Goal: Task Accomplishment & Management: Manage account settings

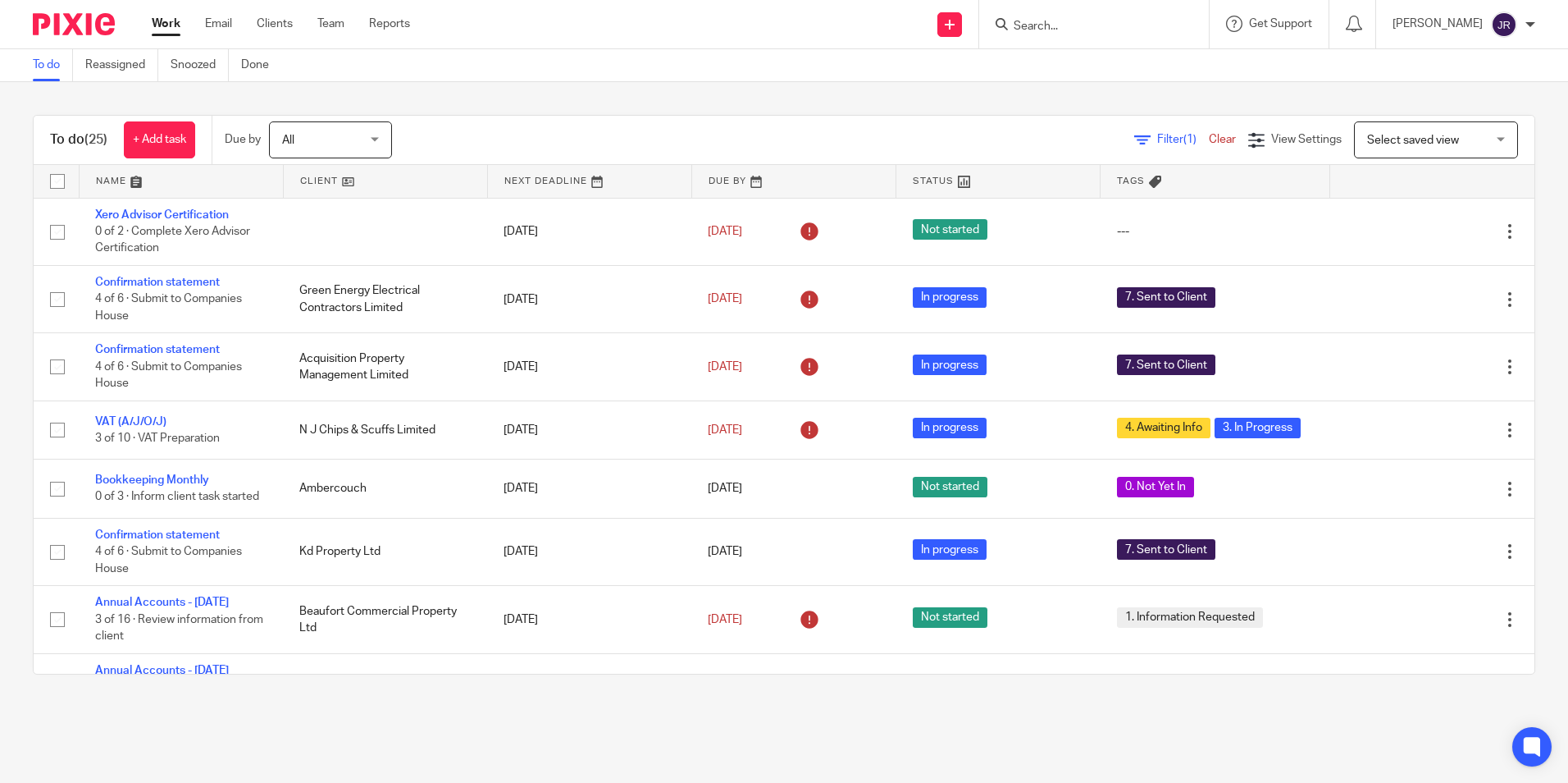
click at [1103, 30] on input "Search" at bounding box center [1086, 27] width 148 height 15
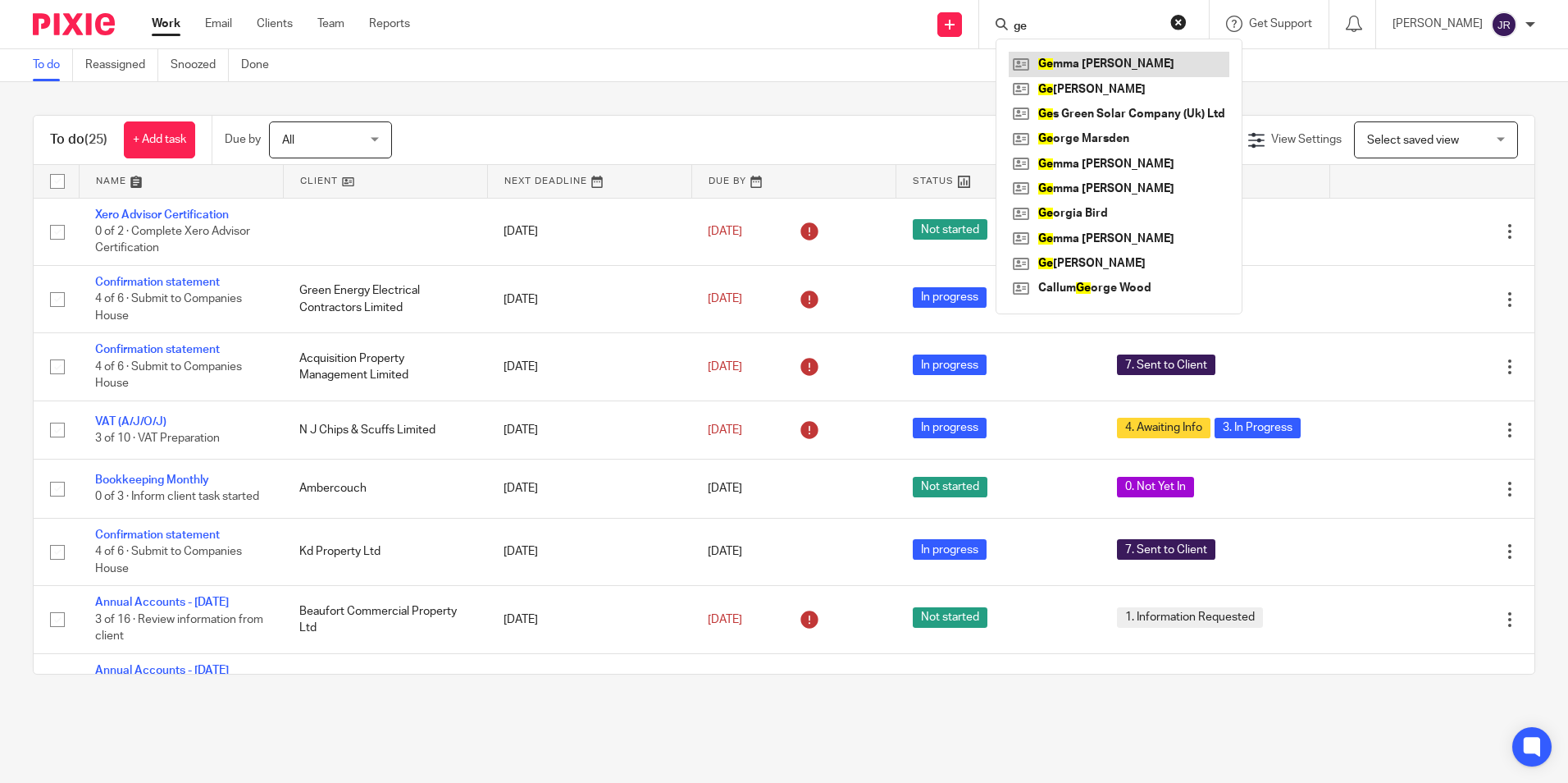
type input "ge"
click at [1105, 67] on link at bounding box center [1118, 64] width 220 height 25
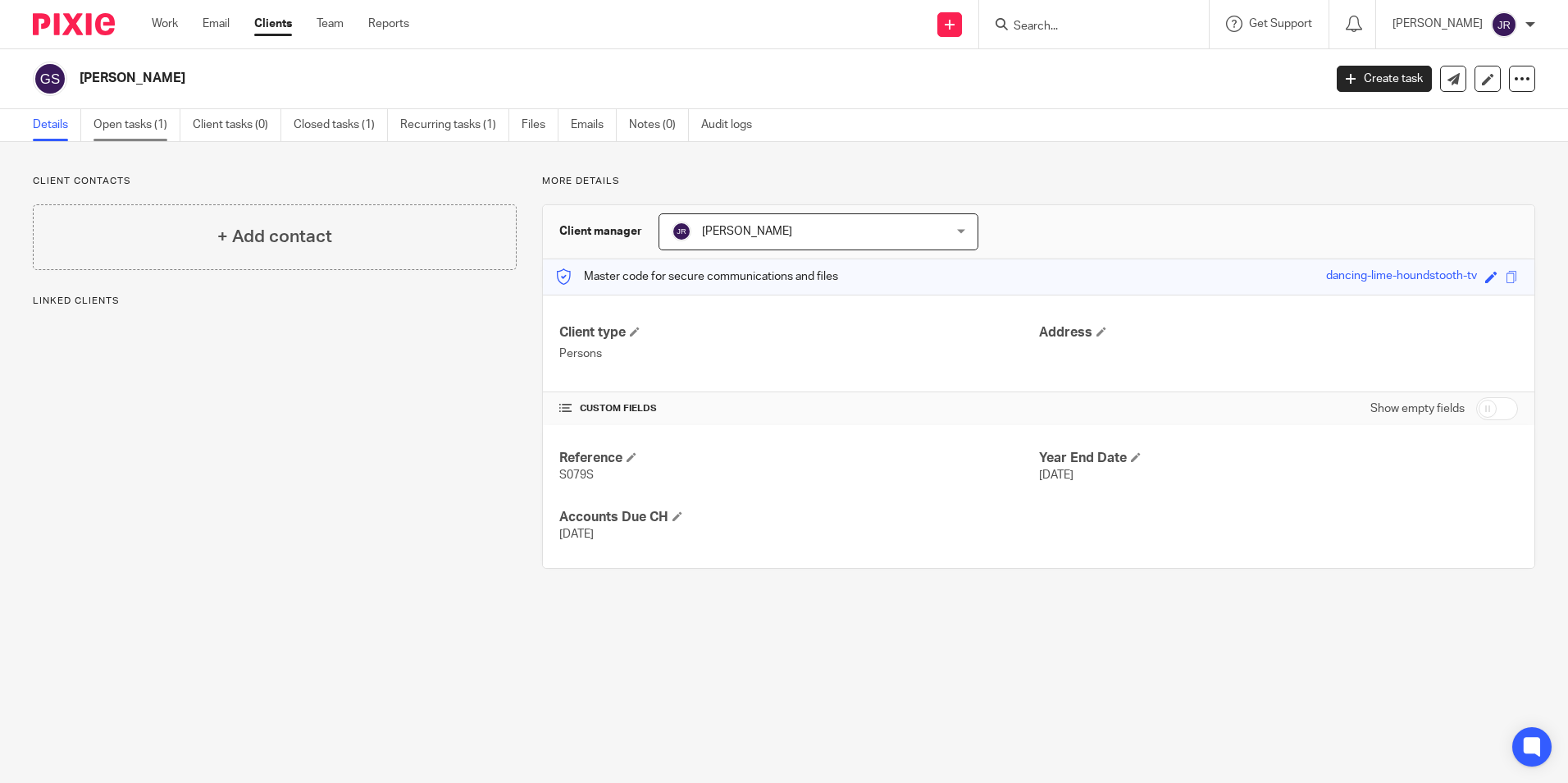
click at [129, 124] on link "Open tasks (1)" at bounding box center [137, 125] width 87 height 32
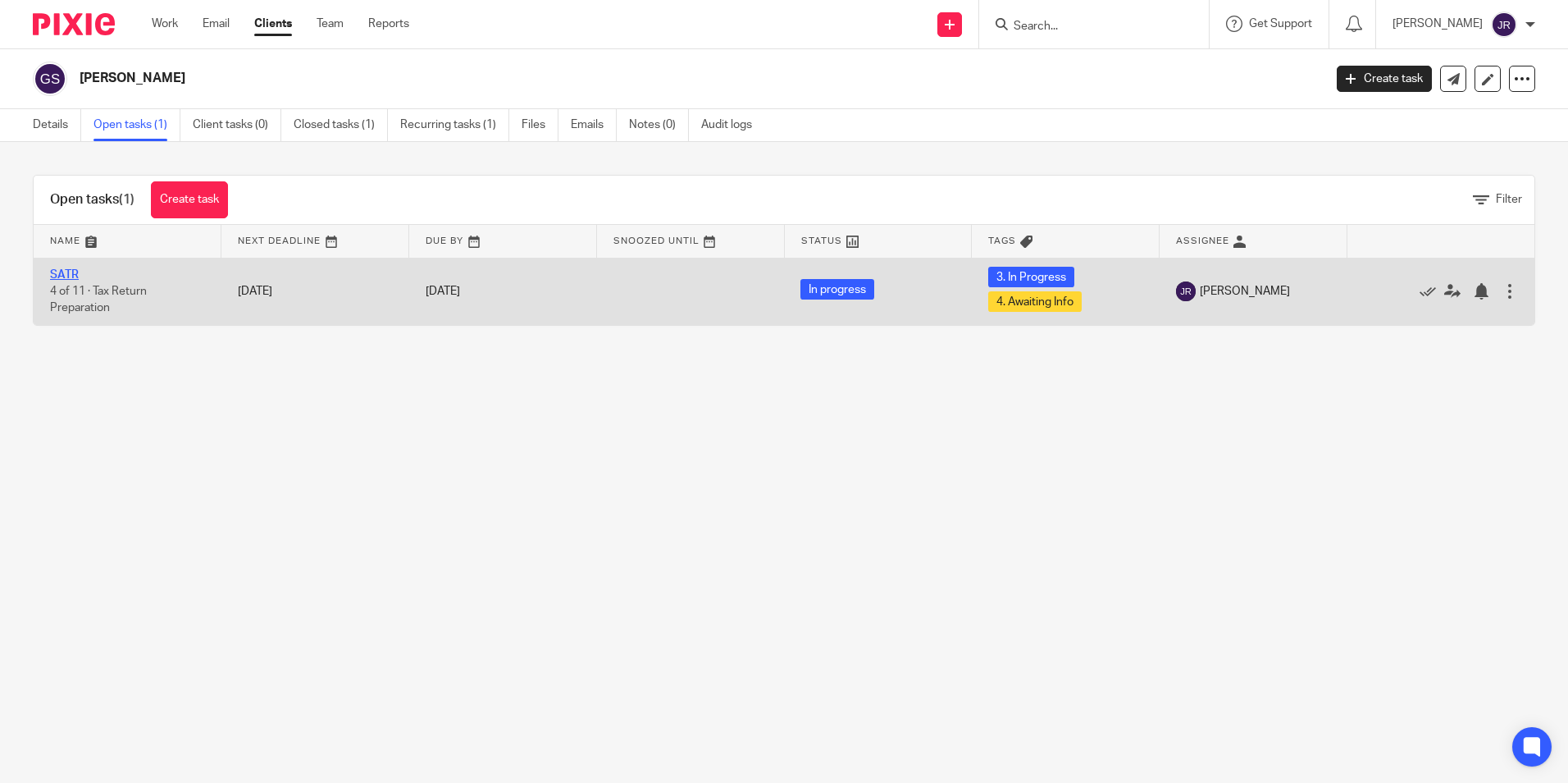
click at [68, 270] on link "SATR" at bounding box center [64, 275] width 29 height 12
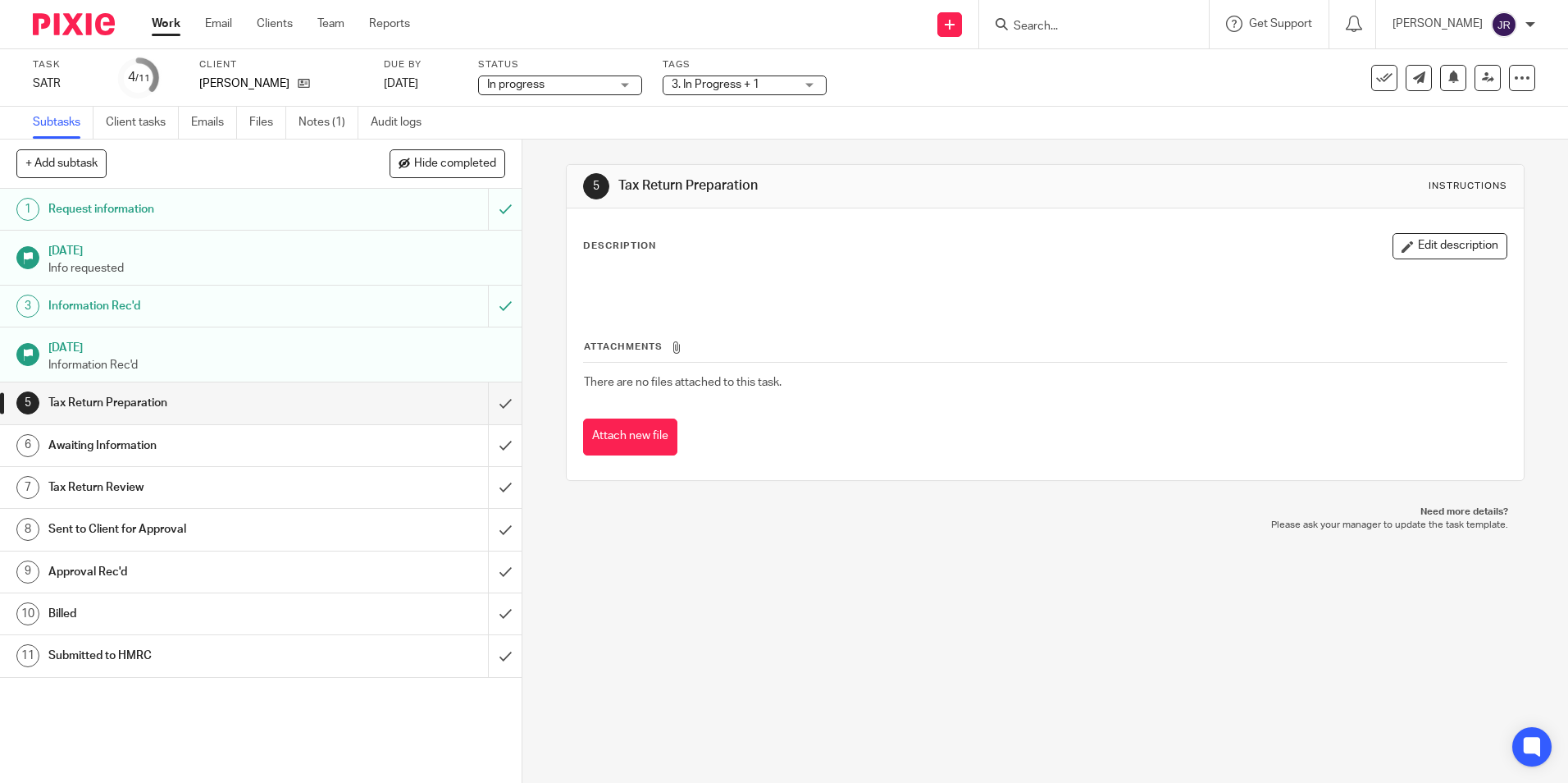
click at [805, 82] on div "3. In Progress + 1" at bounding box center [745, 86] width 164 height 20
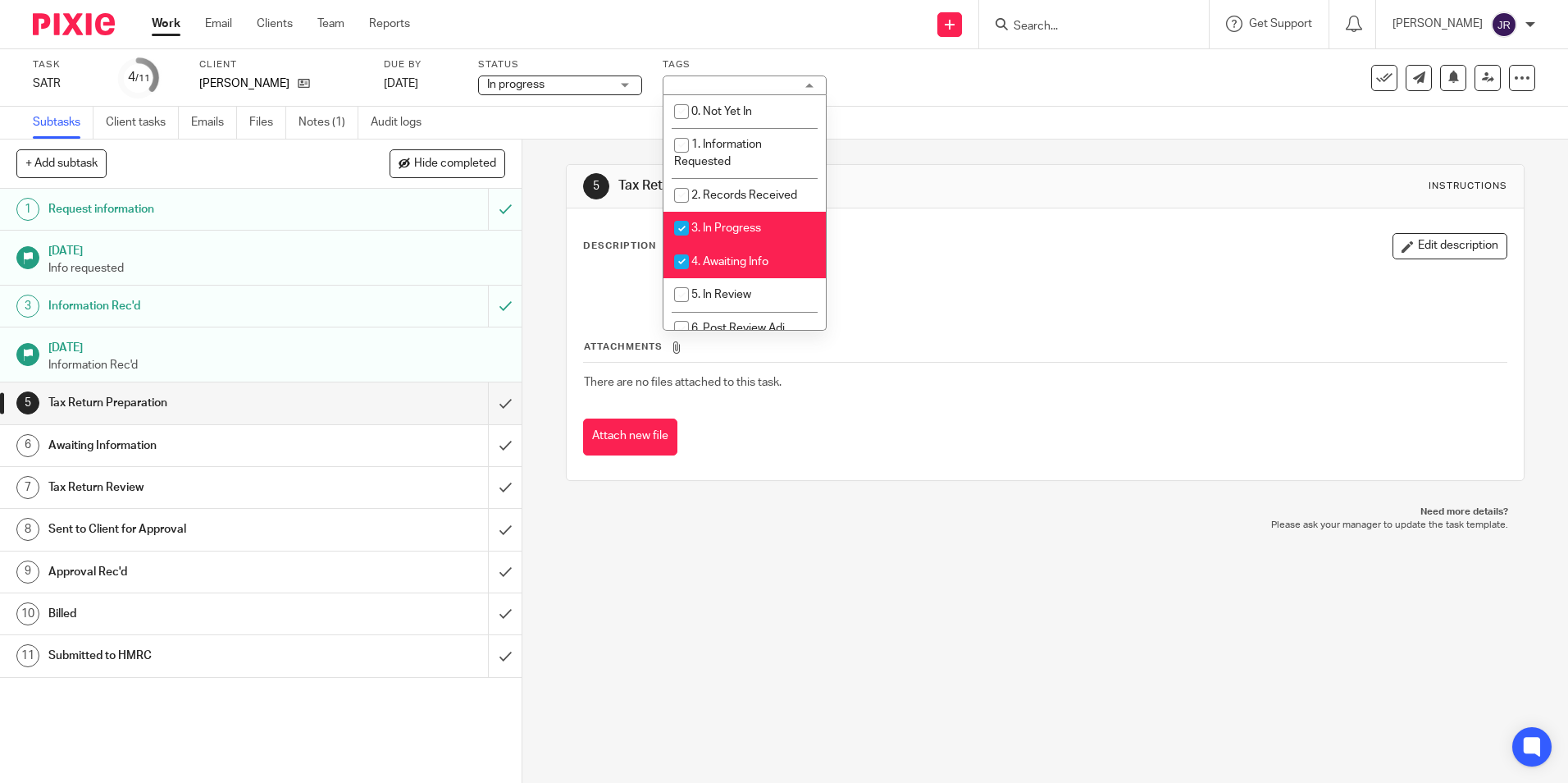
click at [773, 224] on li "3. In Progress" at bounding box center [745, 228] width 162 height 34
checkbox input "false"
click at [769, 253] on li "4. Awaiting Info" at bounding box center [745, 261] width 162 height 34
checkbox input "false"
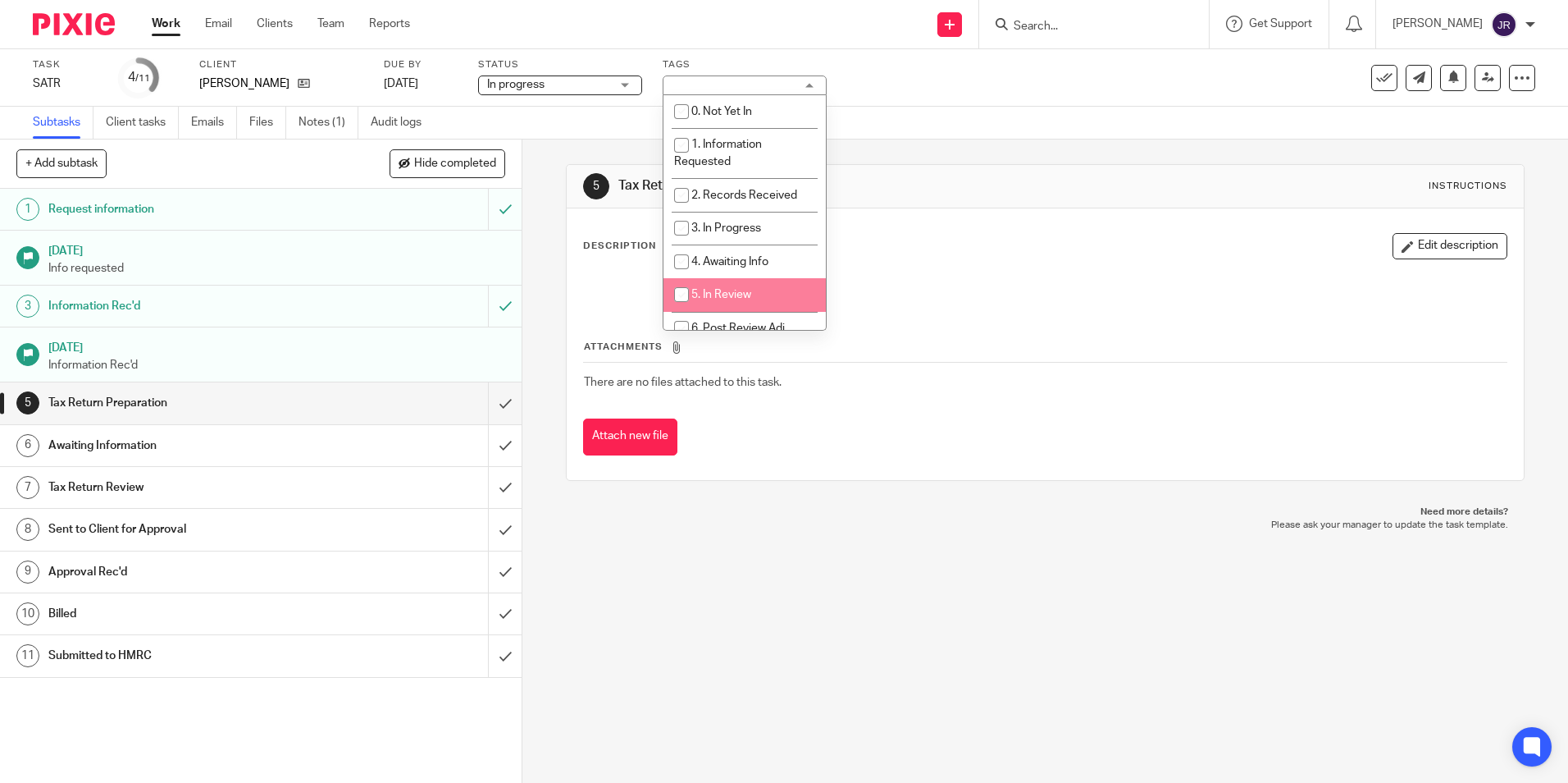
click at [757, 287] on li "5. In Review" at bounding box center [745, 295] width 162 height 34
checkbox input "true"
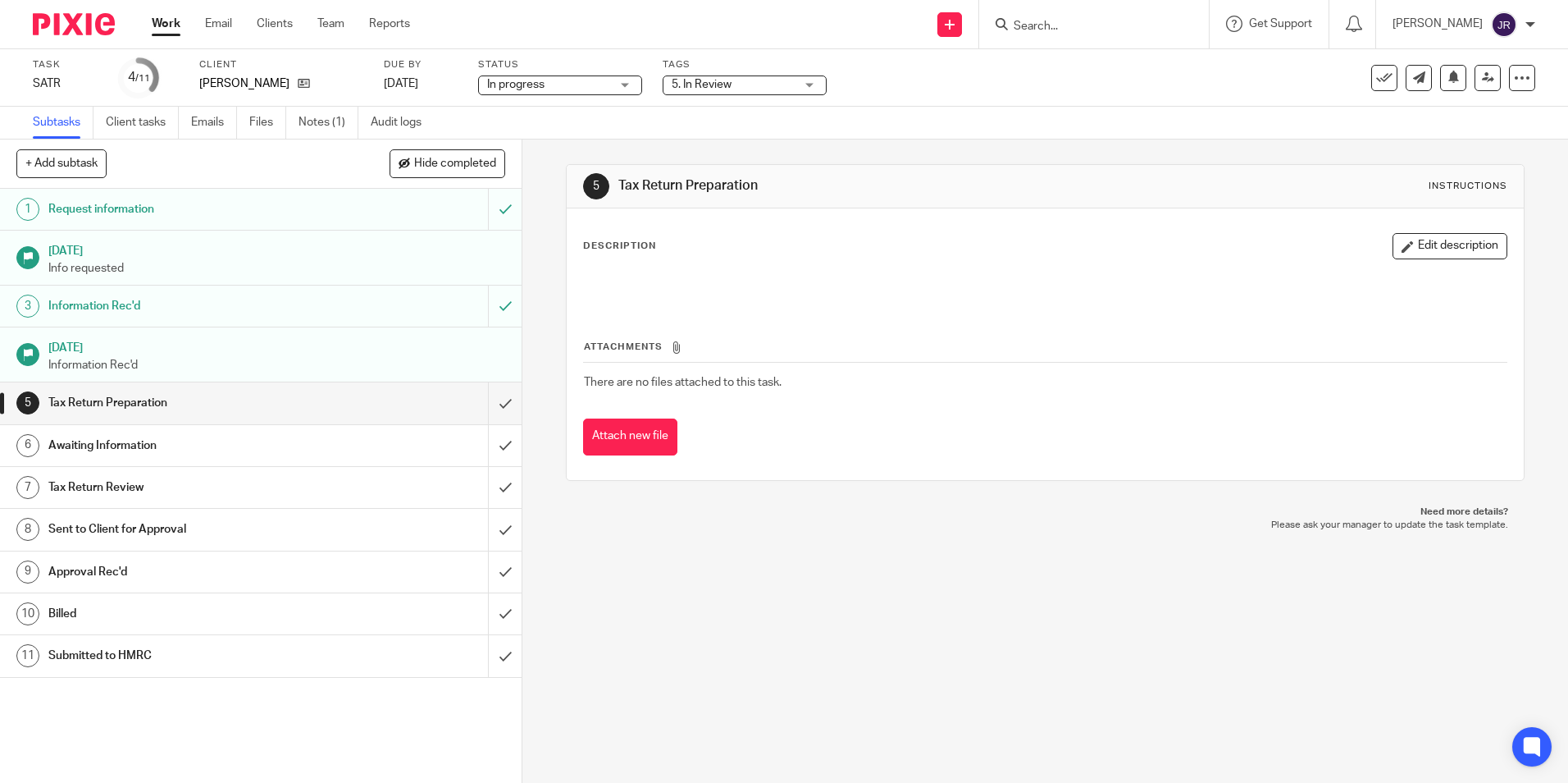
click at [750, 531] on p "Please ask your manager to update the task template." at bounding box center [1045, 525] width 925 height 13
click at [488, 396] on input "submit" at bounding box center [260, 402] width 521 height 41
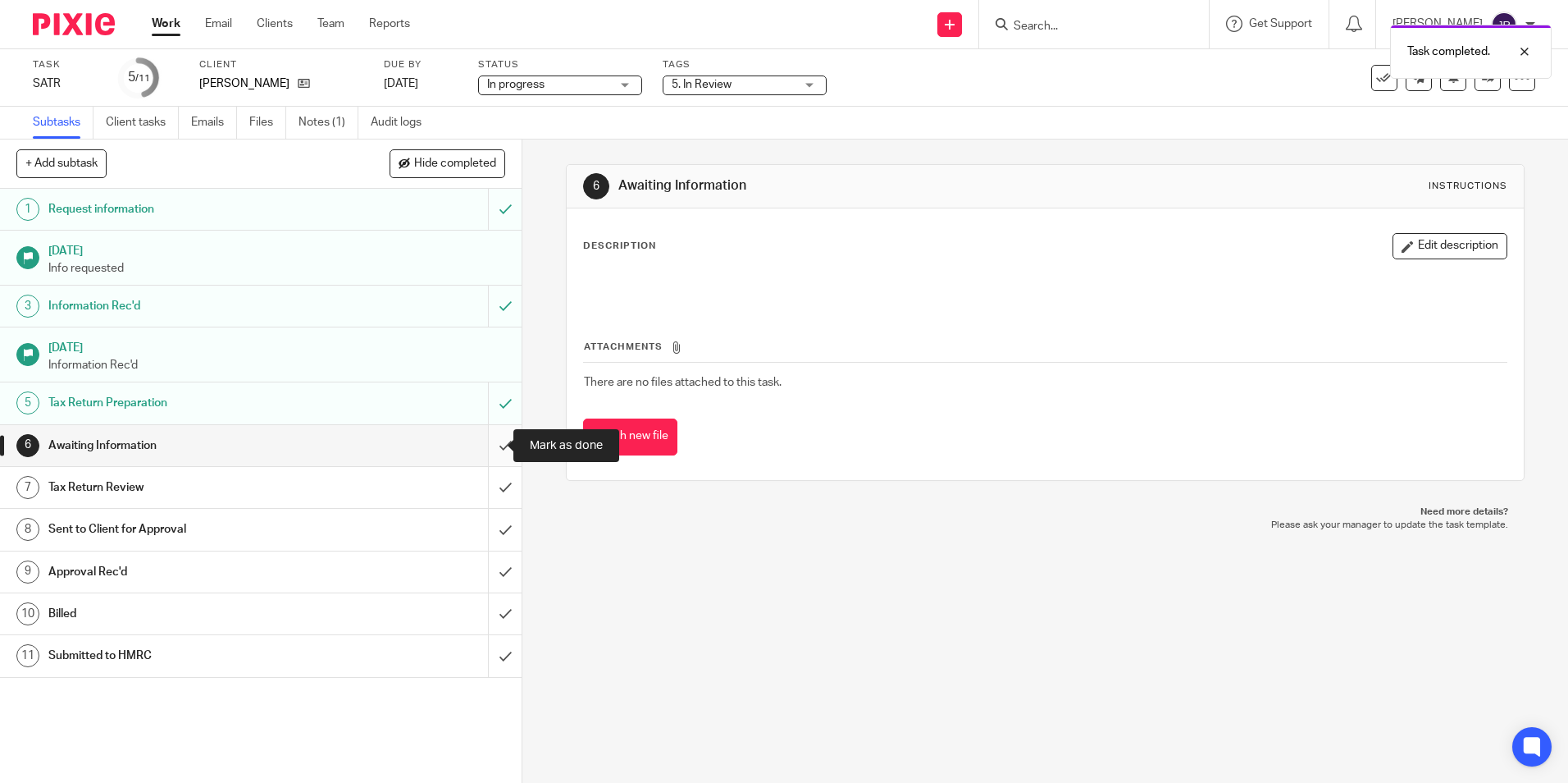
click at [494, 438] on input "submit" at bounding box center [260, 445] width 521 height 41
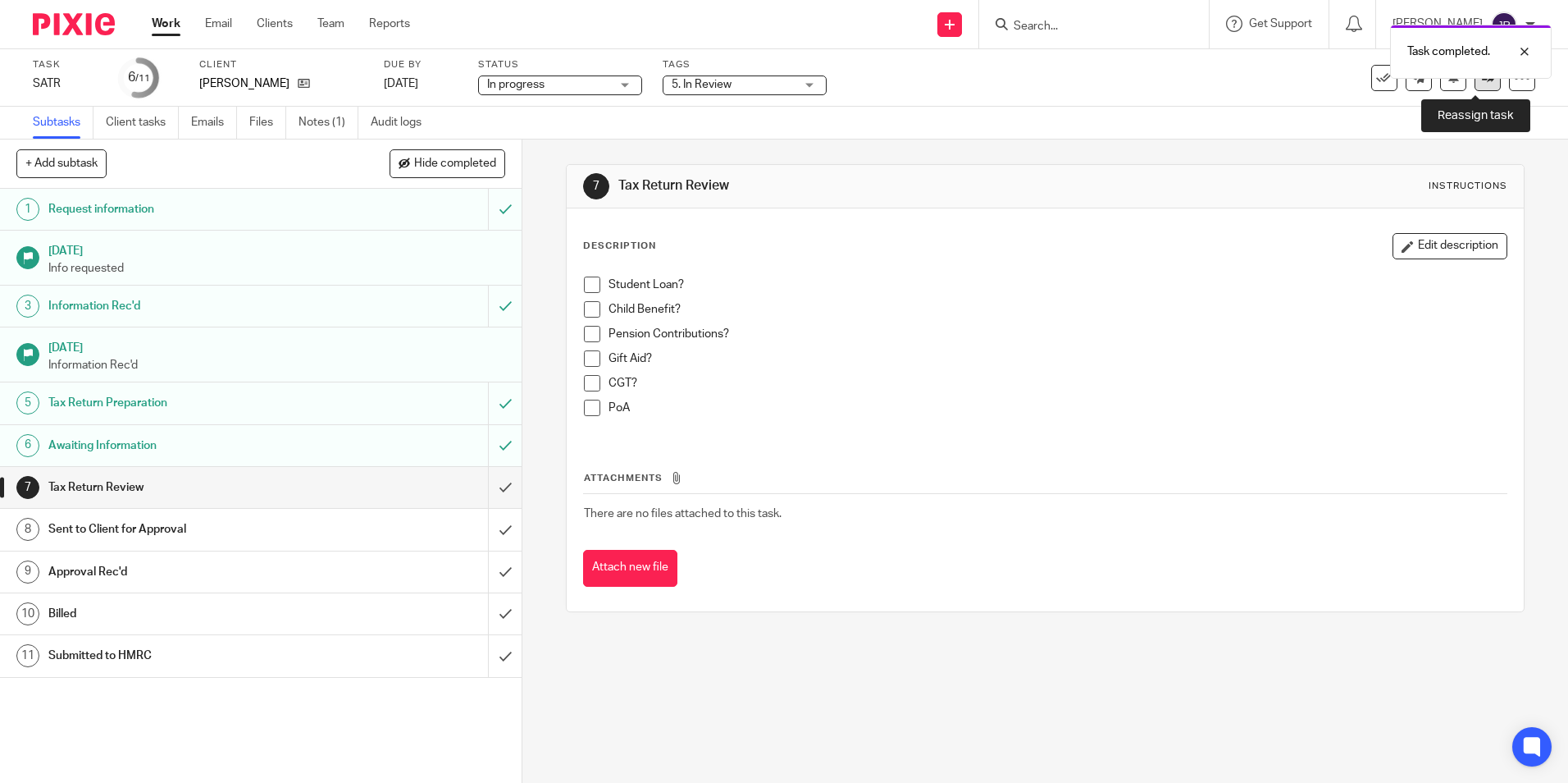
click at [1480, 84] on link at bounding box center [1487, 78] width 26 height 26
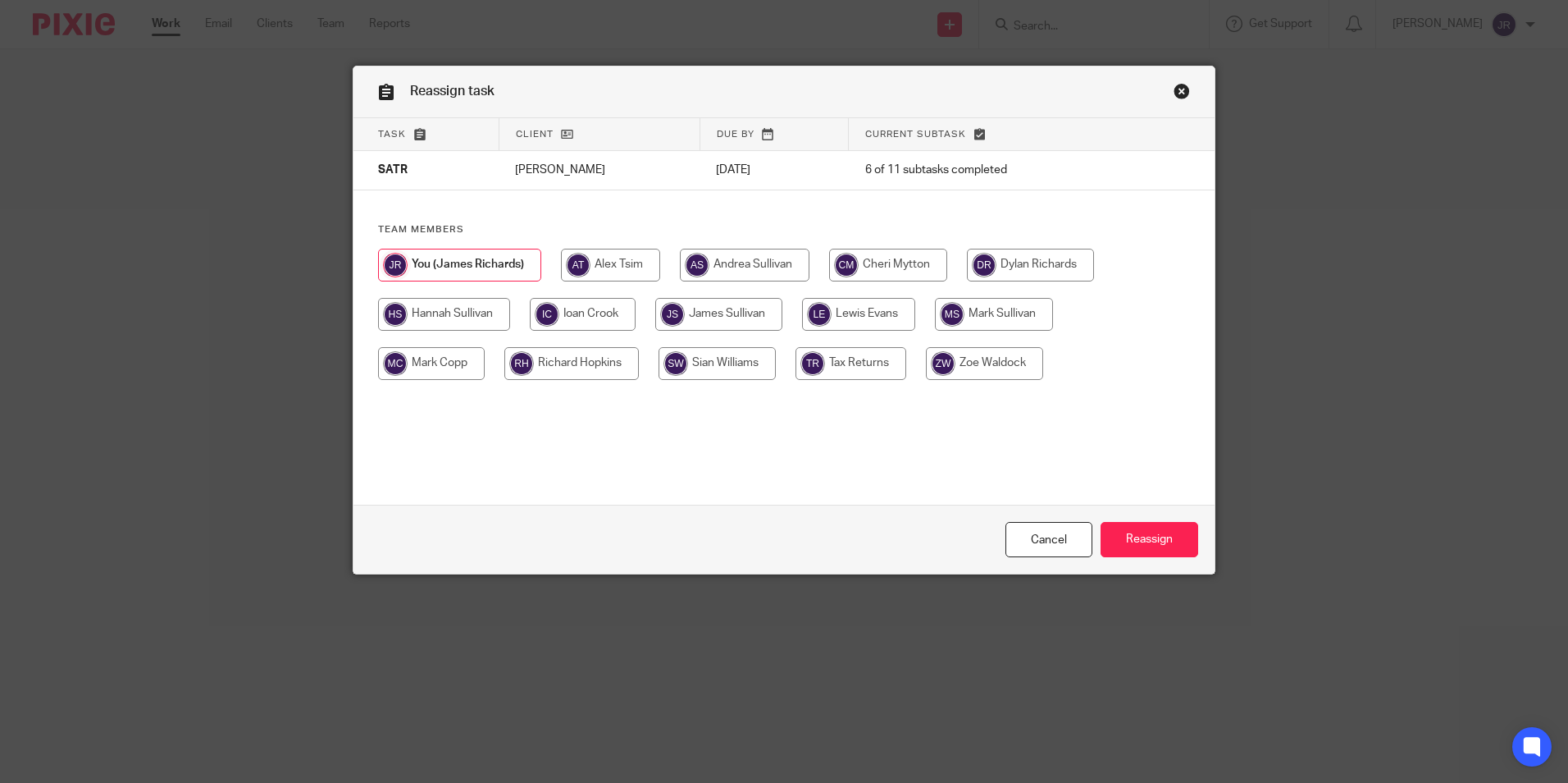
click at [752, 307] on input "radio" at bounding box center [719, 314] width 128 height 33
radio input "true"
click at [1152, 537] on input "Reassign" at bounding box center [1149, 539] width 98 height 35
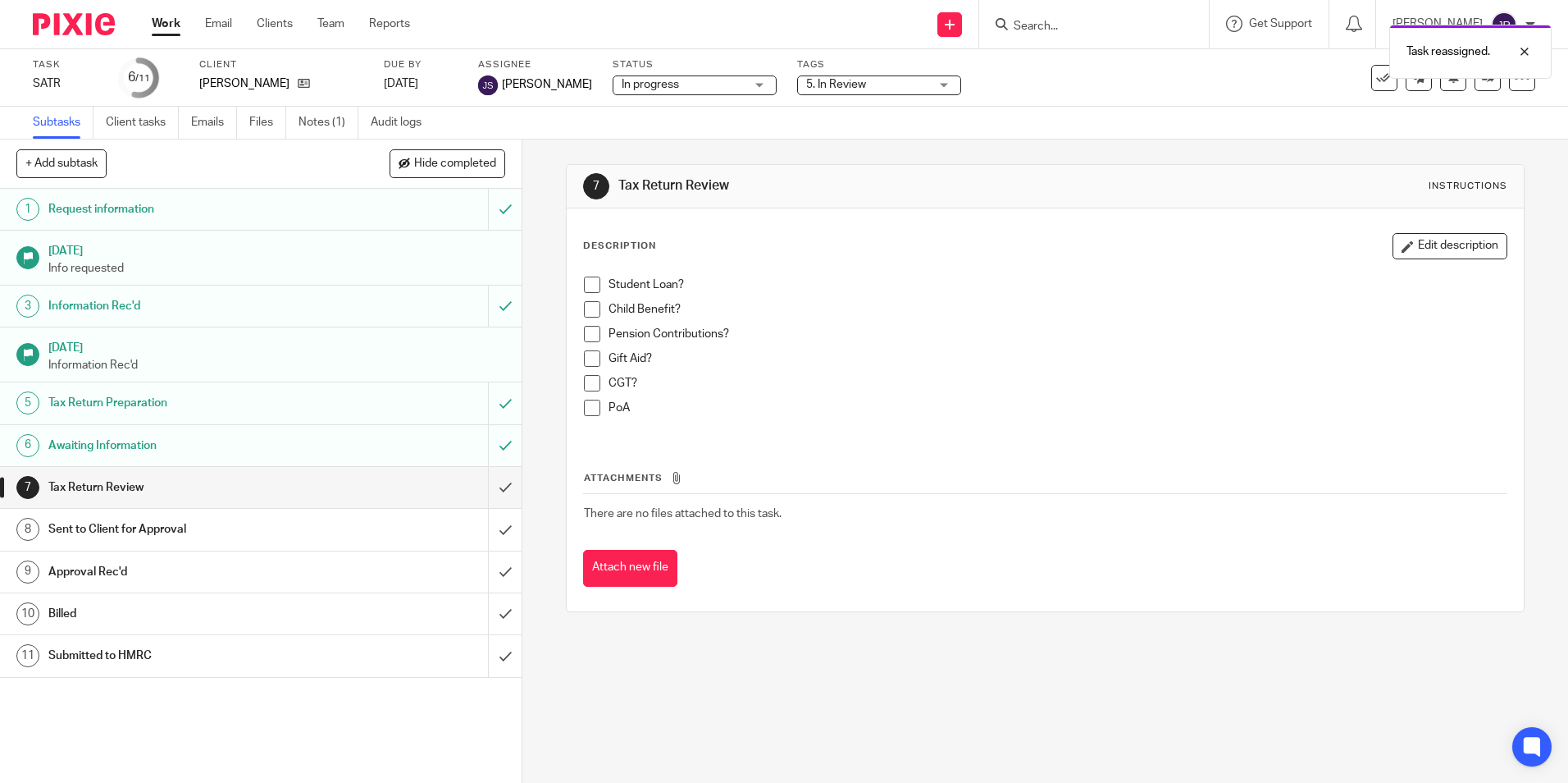
click at [167, 22] on link "Work" at bounding box center [165, 24] width 29 height 16
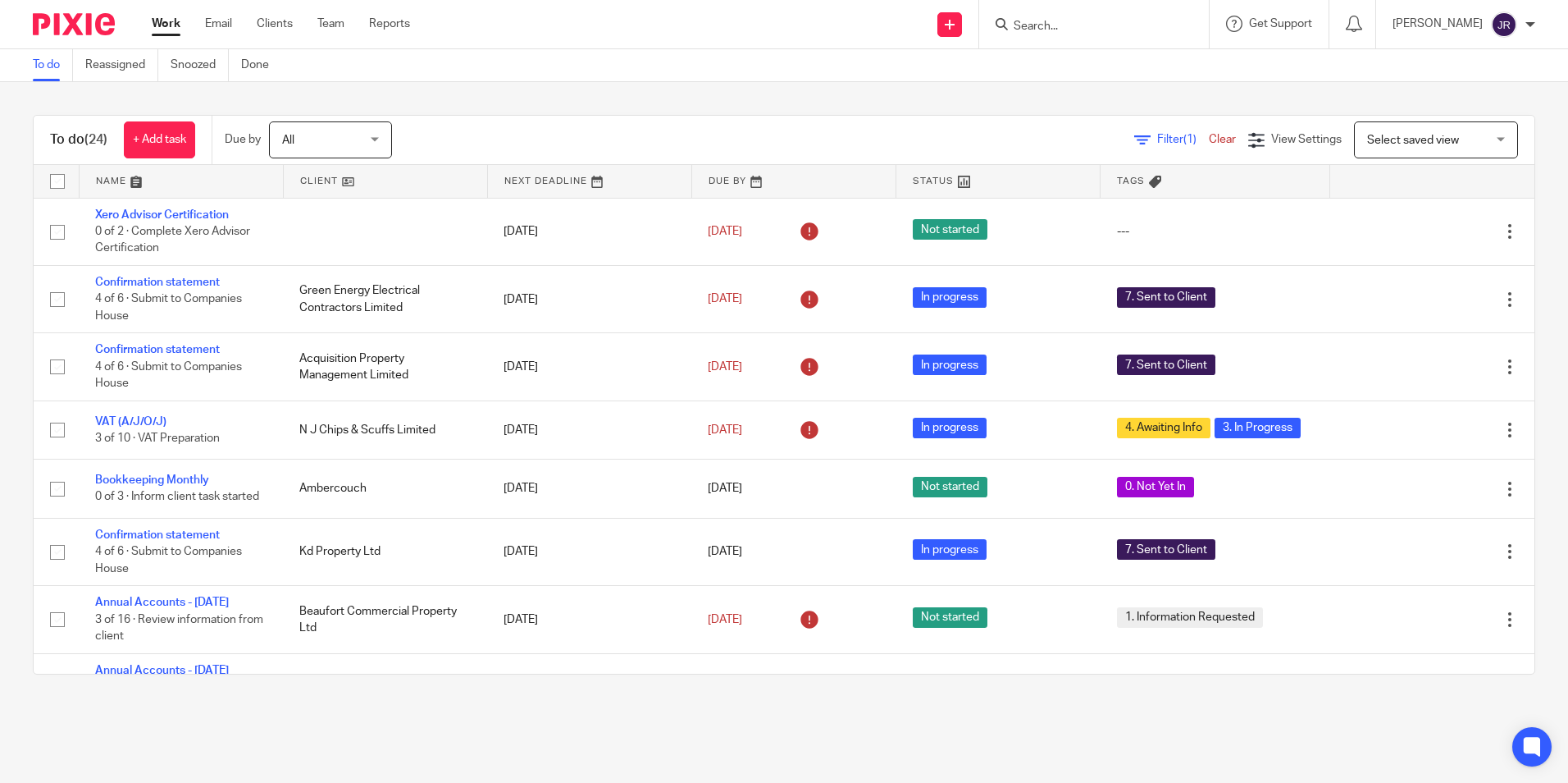
click at [168, 26] on link "Work" at bounding box center [165, 24] width 29 height 16
click at [1101, 18] on form at bounding box center [1098, 24] width 174 height 21
click at [1061, 26] on input "Search" at bounding box center [1086, 27] width 148 height 15
type input "sands p"
click at [1173, 86] on link at bounding box center [1120, 89] width 224 height 25
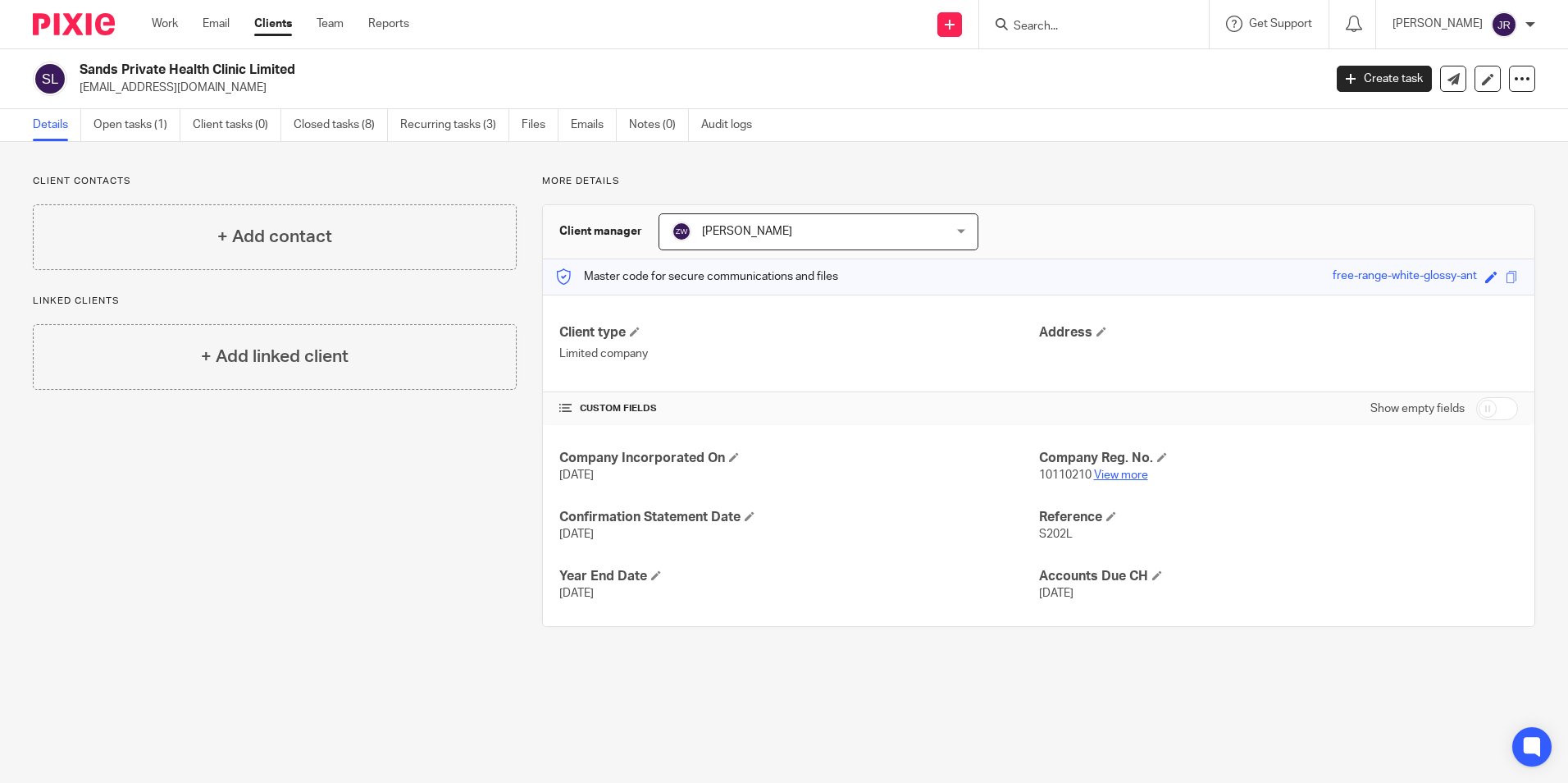
click at [1126, 476] on link "View more" at bounding box center [1121, 476] width 54 height 12
click at [1084, 26] on input "Search" at bounding box center [1086, 27] width 148 height 15
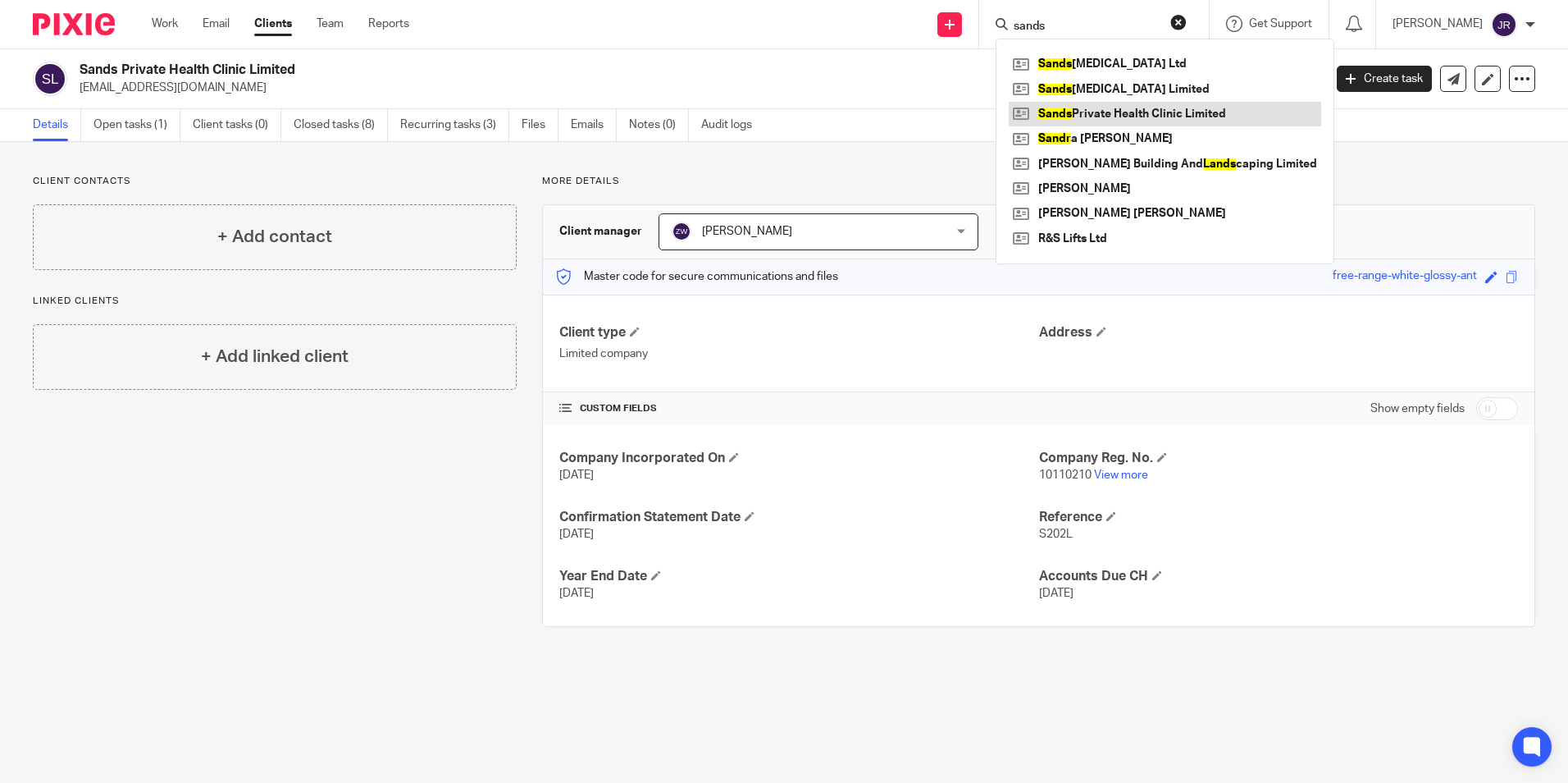
type input "sands"
click at [1165, 105] on link at bounding box center [1165, 114] width 313 height 25
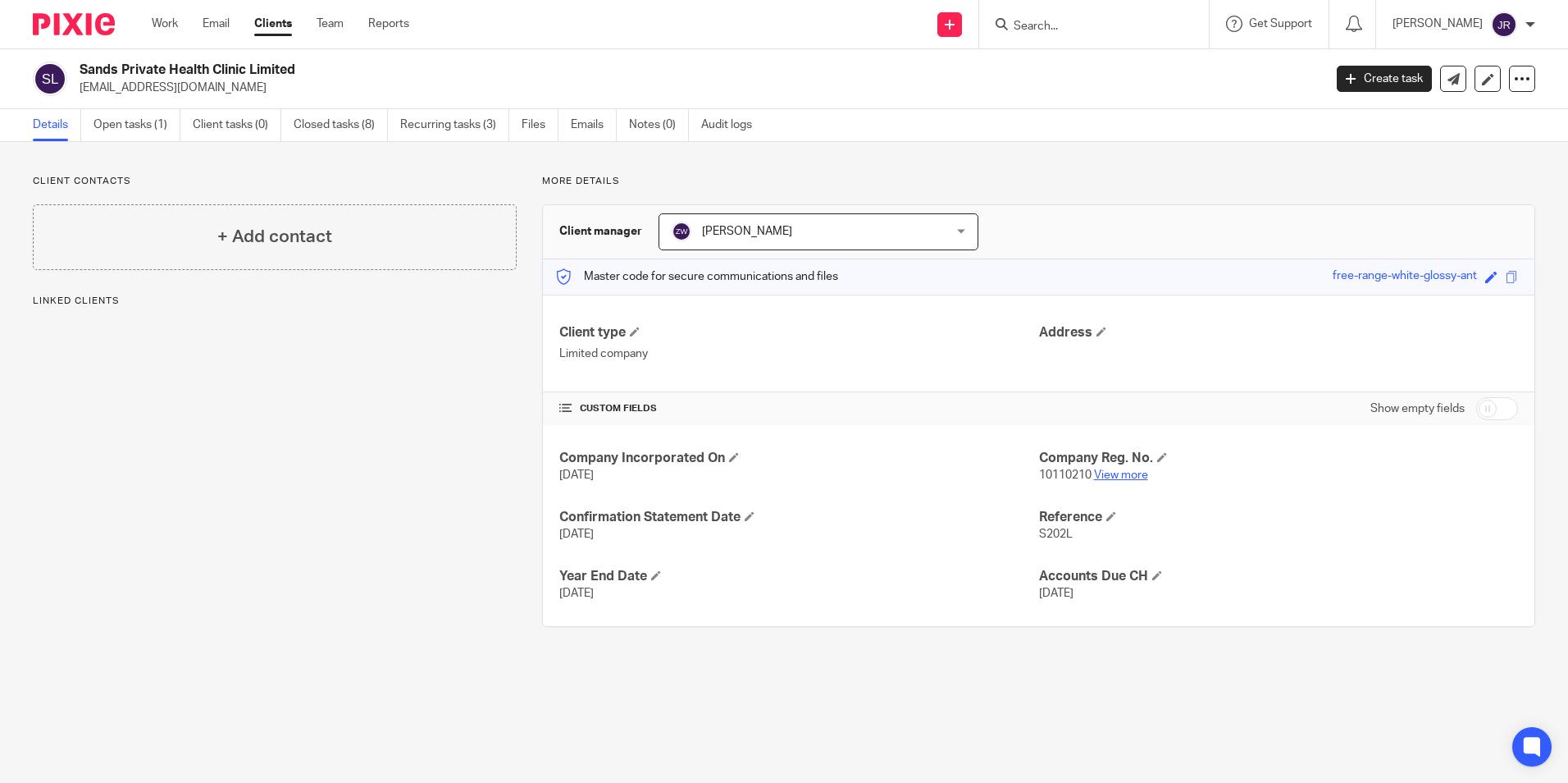
click at [1104, 473] on link "View more" at bounding box center [1121, 476] width 54 height 12
click at [166, 29] on link "Work" at bounding box center [164, 24] width 26 height 16
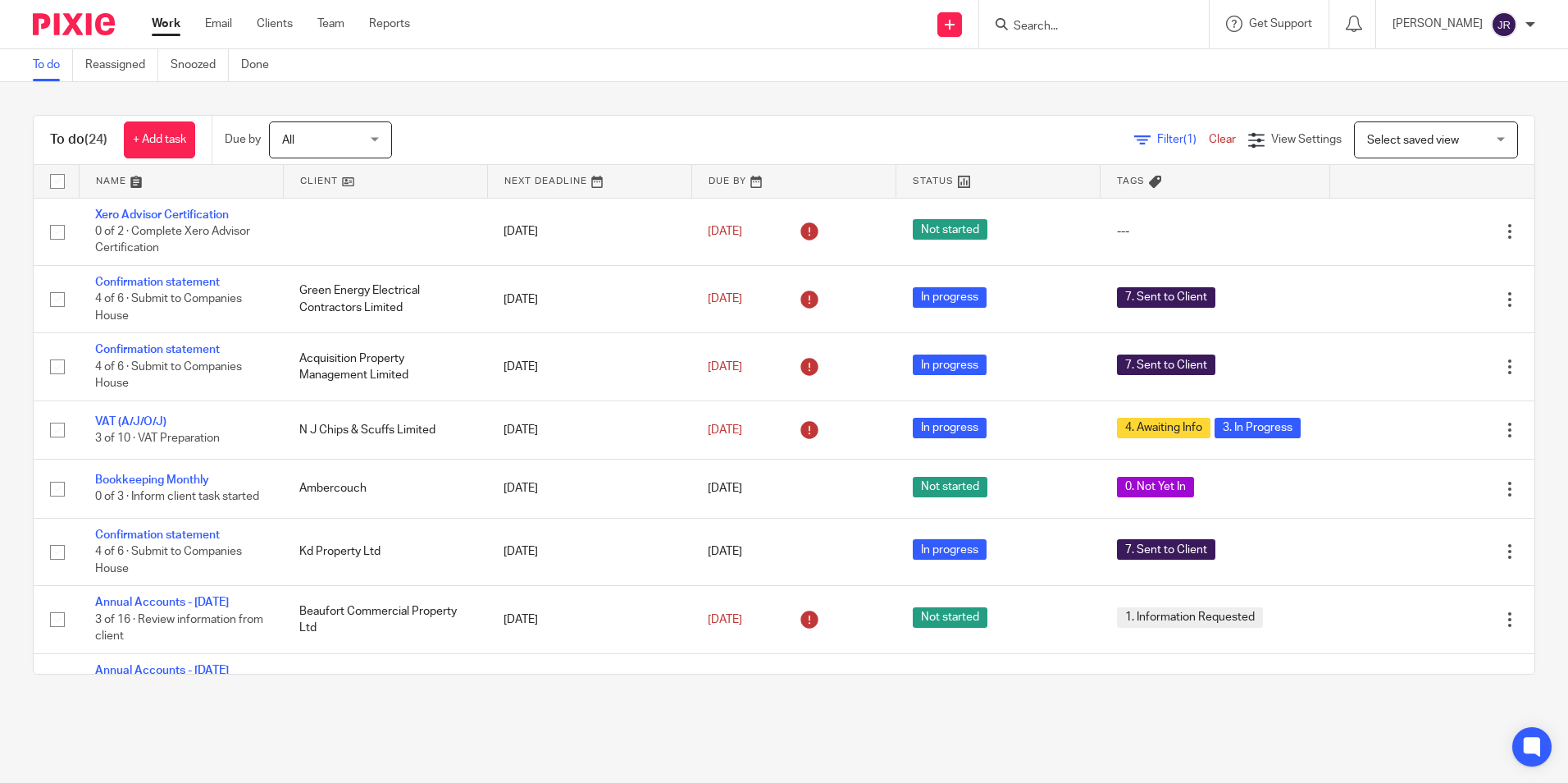
click at [104, 179] on link at bounding box center [181, 181] width 203 height 33
